Goal: Information Seeking & Learning: Learn about a topic

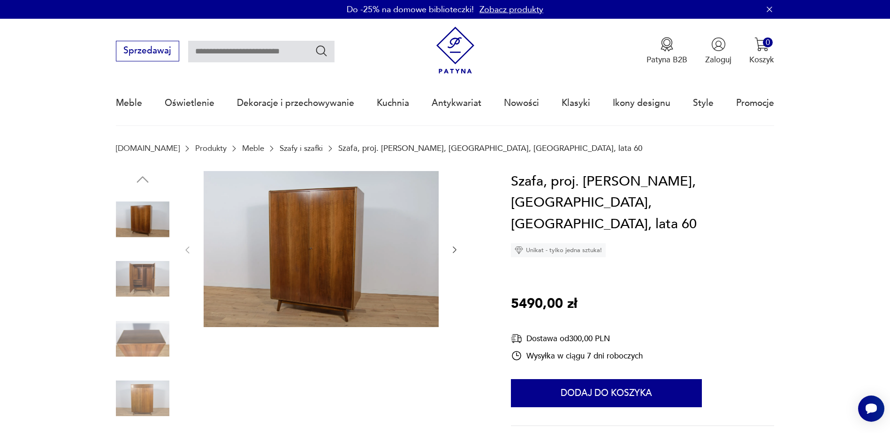
click at [147, 274] on img at bounding box center [142, 278] width 53 height 53
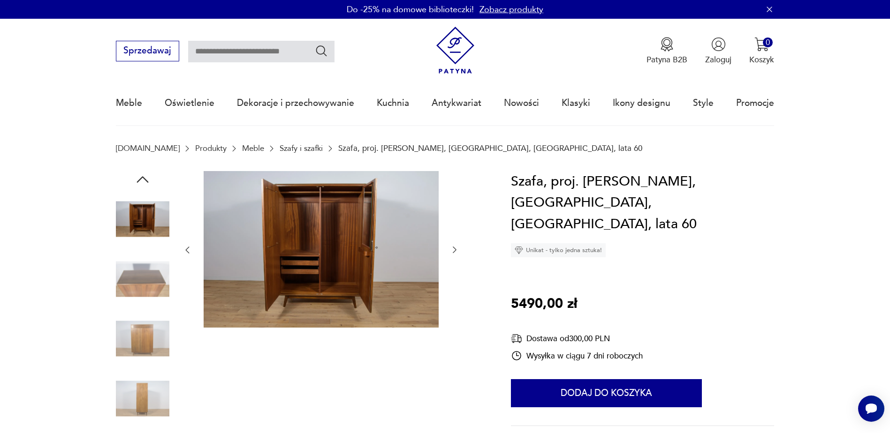
click at [148, 335] on img at bounding box center [142, 338] width 53 height 53
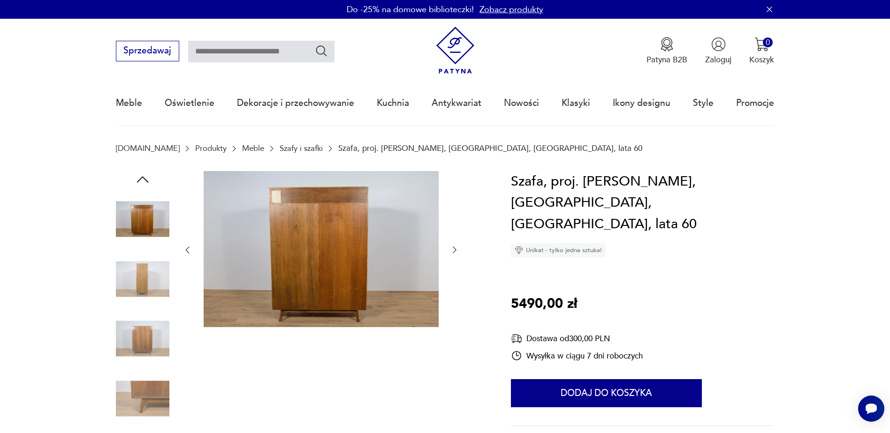
click at [145, 330] on img at bounding box center [142, 338] width 53 height 53
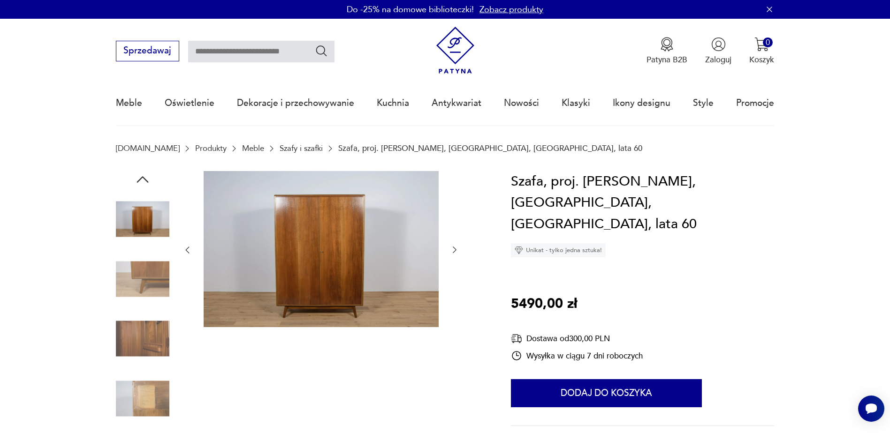
click at [155, 381] on img at bounding box center [142, 398] width 53 height 53
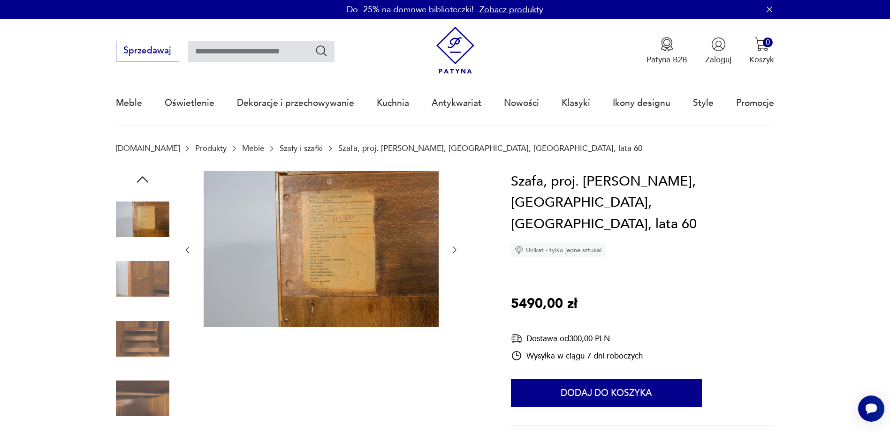
click at [134, 215] on img at bounding box center [142, 219] width 53 height 53
click at [144, 259] on img at bounding box center [142, 278] width 53 height 53
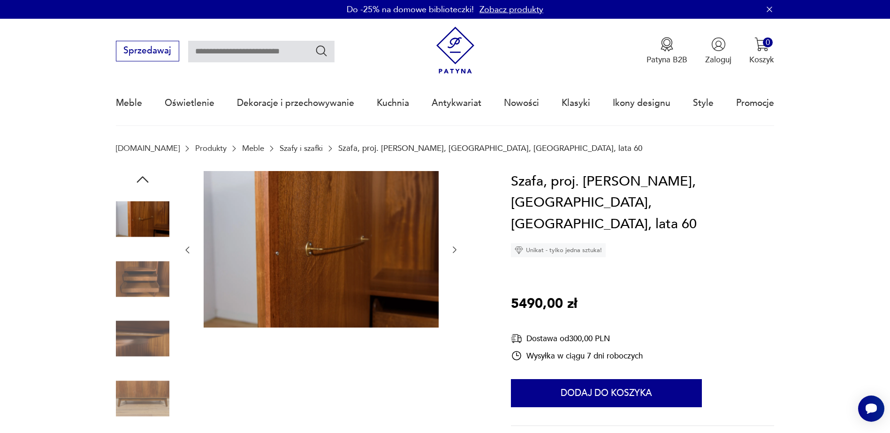
click at [143, 280] on img at bounding box center [142, 278] width 53 height 53
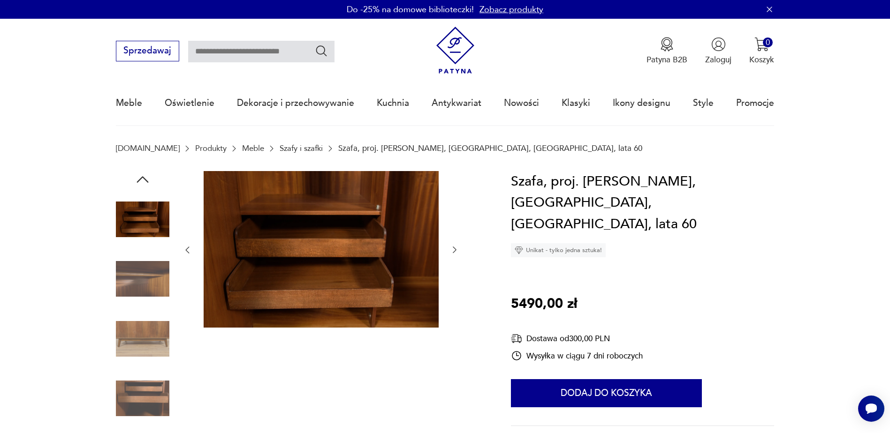
click at [141, 177] on icon "button" at bounding box center [142, 179] width 17 height 17
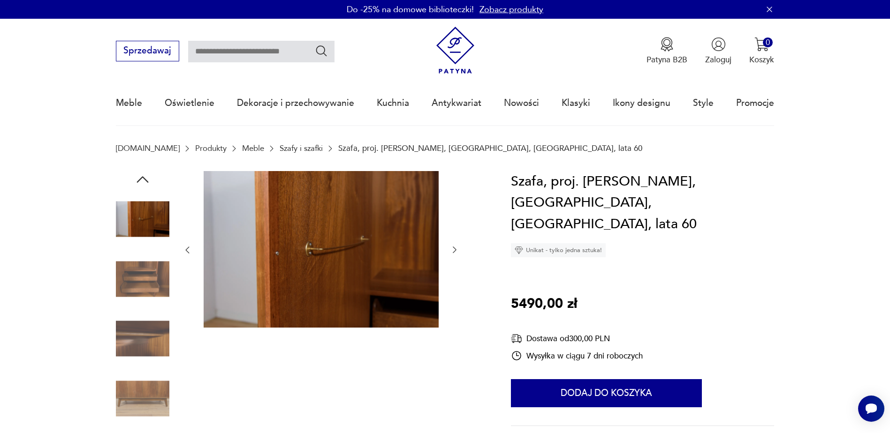
click at [141, 177] on icon "button" at bounding box center [142, 179] width 17 height 17
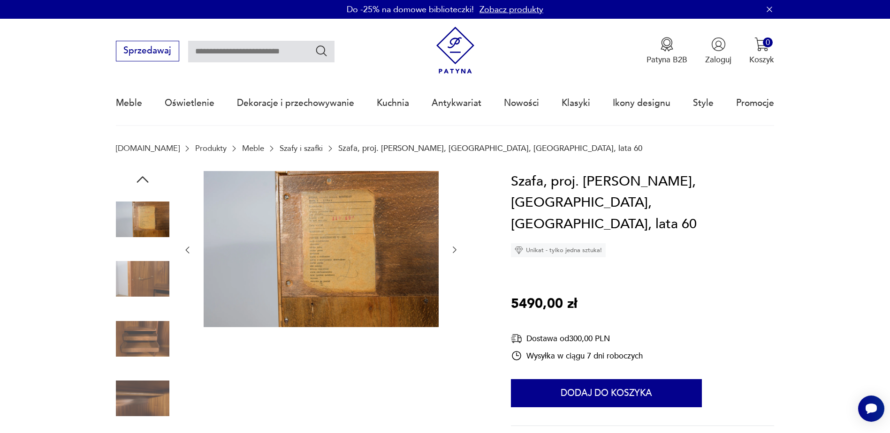
click at [141, 177] on icon "button" at bounding box center [142, 179] width 17 height 17
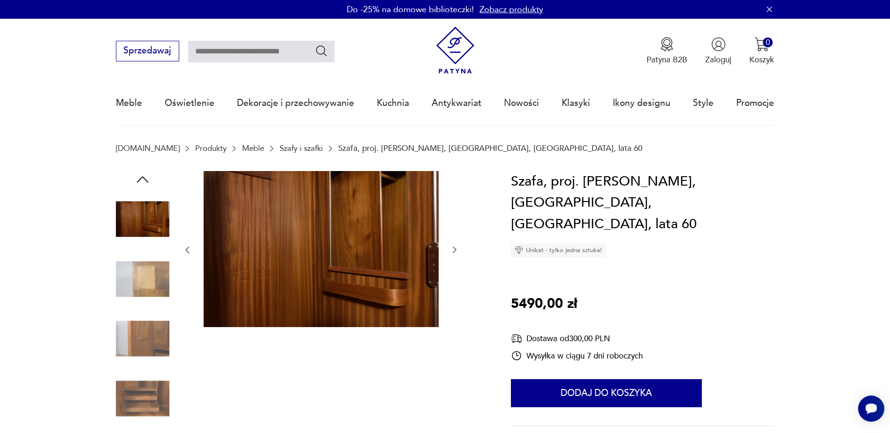
click at [141, 177] on icon "button" at bounding box center [142, 179] width 17 height 17
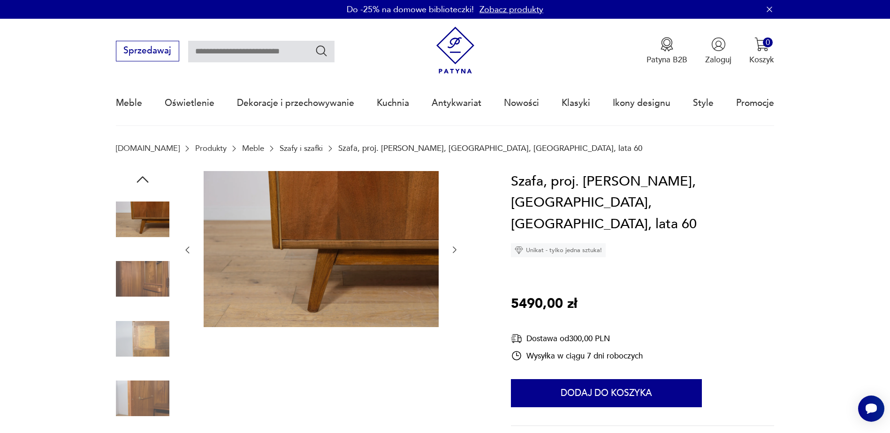
click at [141, 177] on icon "button" at bounding box center [142, 179] width 17 height 17
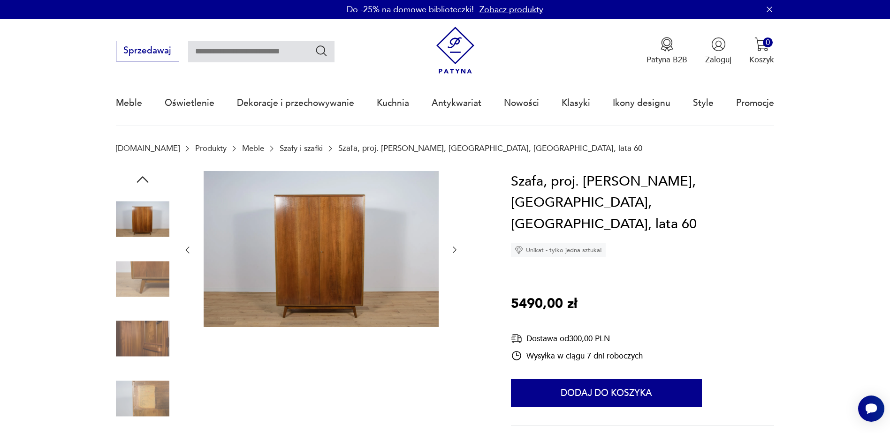
click at [141, 177] on icon "button" at bounding box center [142, 179] width 17 height 17
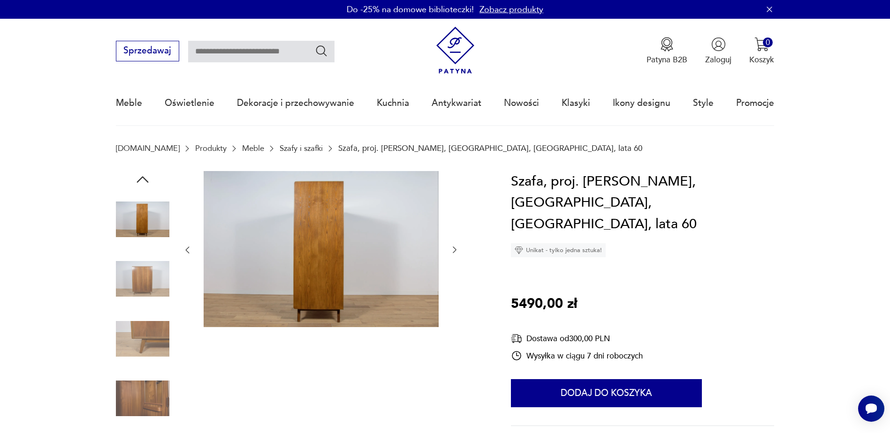
click at [141, 177] on icon "button" at bounding box center [142, 179] width 17 height 17
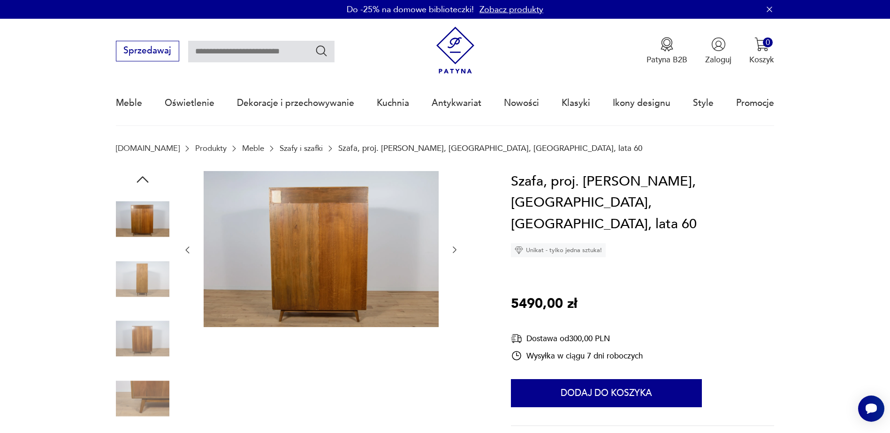
click at [141, 177] on icon "button" at bounding box center [142, 179] width 17 height 17
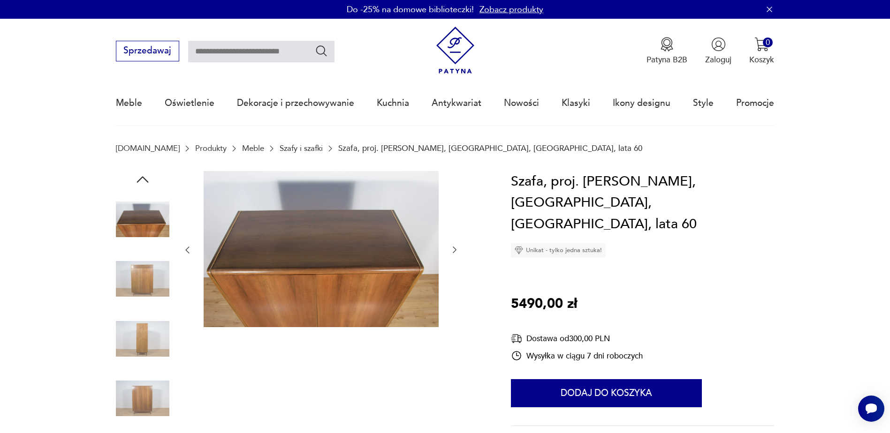
click at [141, 177] on icon "button" at bounding box center [142, 179] width 17 height 17
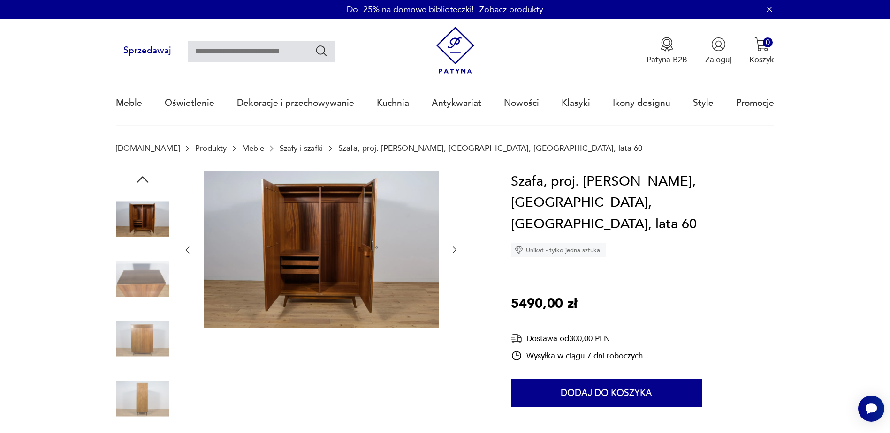
click at [141, 177] on icon "button" at bounding box center [142, 179] width 17 height 17
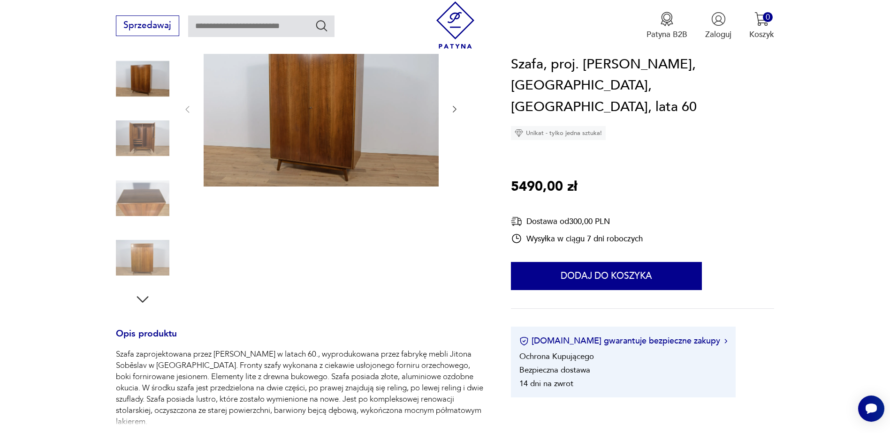
scroll to position [188, 0]
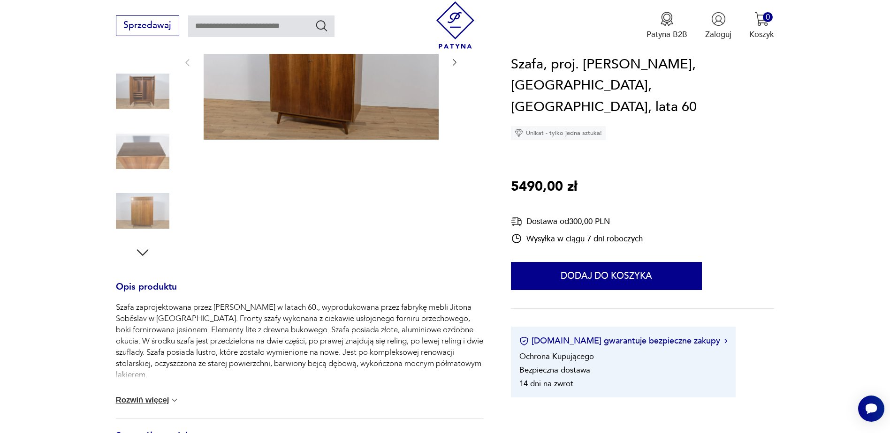
click at [365, 348] on p "Szafa zaprojektowana przez [PERSON_NAME] w latach 60., wyprodukowana przez fabr…" at bounding box center [300, 341] width 368 height 79
click at [164, 374] on p "Szafa zaprojektowana przez [PERSON_NAME] w latach 60., wyprodukowana przez fabr…" at bounding box center [300, 341] width 368 height 79
click at [148, 404] on button "Rozwiń więcej" at bounding box center [148, 400] width 64 height 9
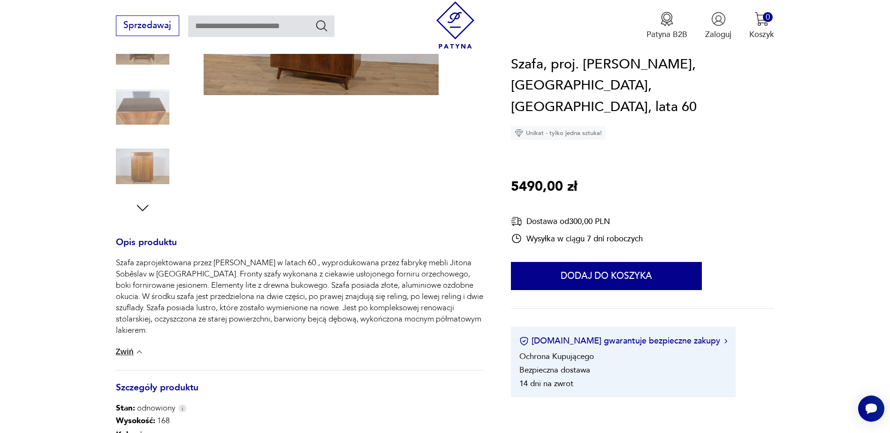
scroll to position [375, 0]
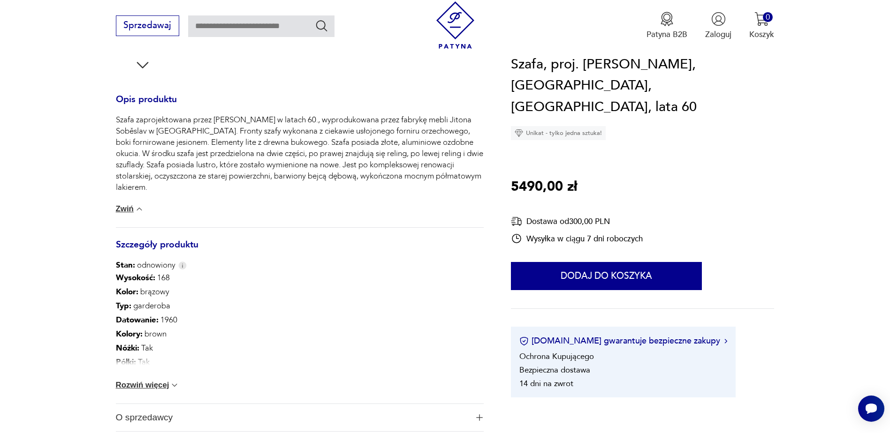
click at [145, 388] on button "Rozwiń więcej" at bounding box center [148, 385] width 64 height 9
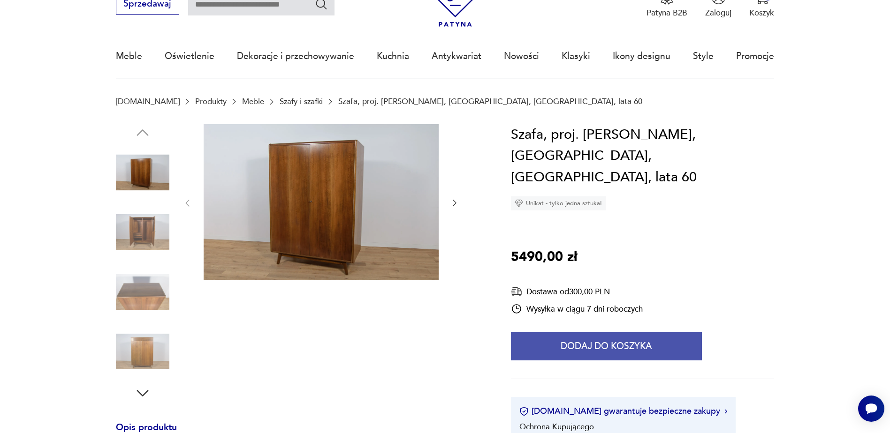
scroll to position [0, 0]
